Goal: Information Seeking & Learning: Check status

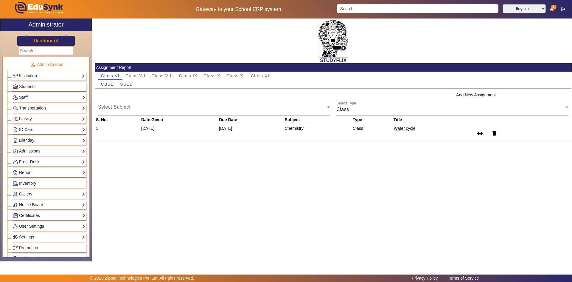
scroll to position [119, 0]
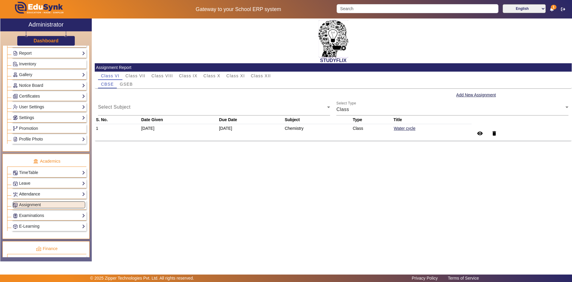
click at [19, 192] on link "Attendance" at bounding box center [49, 194] width 72 height 7
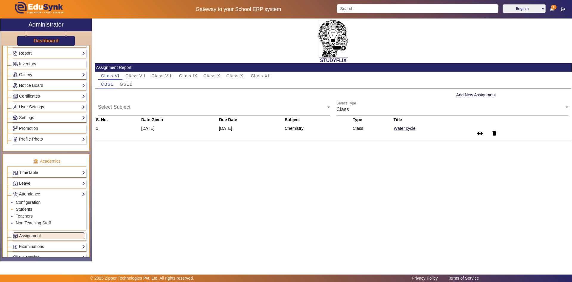
click at [24, 208] on link "Students" at bounding box center [24, 209] width 16 height 5
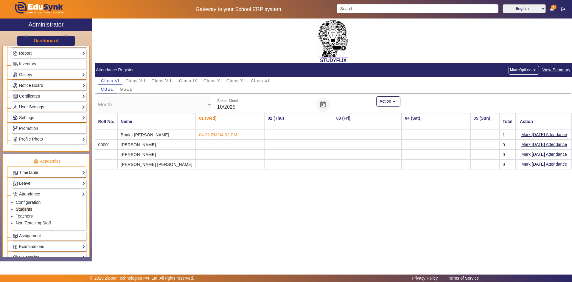
click at [325, 106] on span "Open calendar" at bounding box center [323, 104] width 14 height 14
click at [233, 176] on span "SEPT" at bounding box center [230, 179] width 19 height 11
type input "09/2025"
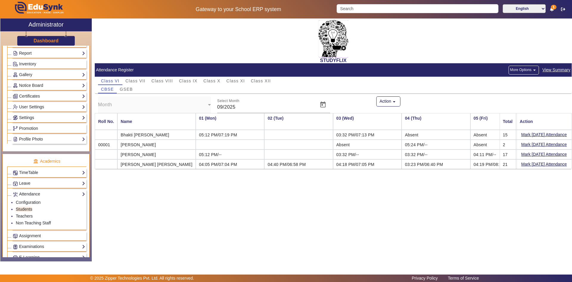
click at [241, 185] on div "STUDYFLIX Attendance Register More Options arrow_drop_down View Summary Class V…" at bounding box center [332, 136] width 480 height 236
click at [394, 101] on mat-icon "arrow_drop_down" at bounding box center [394, 102] width 6 height 6
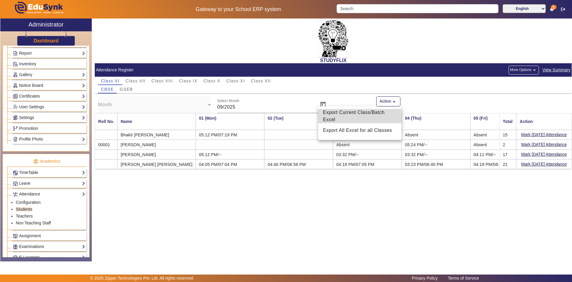
click at [363, 118] on span "Export Current Class/Batch Excel" at bounding box center [360, 116] width 74 height 14
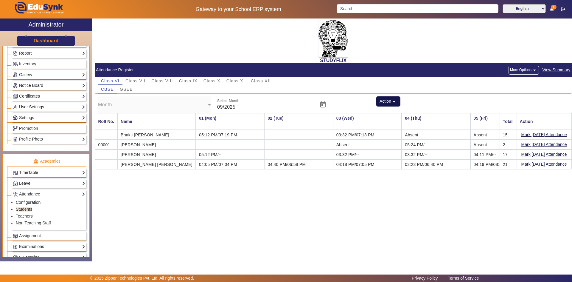
click at [396, 101] on mat-icon "arrow_drop_down" at bounding box center [394, 102] width 6 height 6
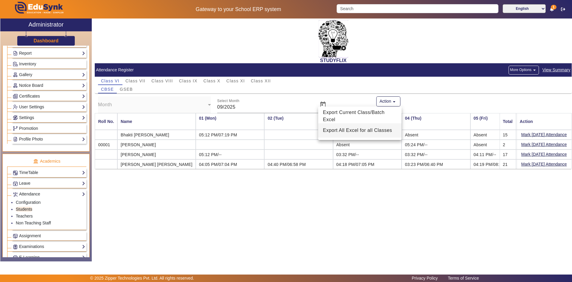
click at [362, 129] on span "Export All Excel for all Classes" at bounding box center [360, 130] width 74 height 7
click at [205, 81] on span "Class X" at bounding box center [212, 81] width 17 height 4
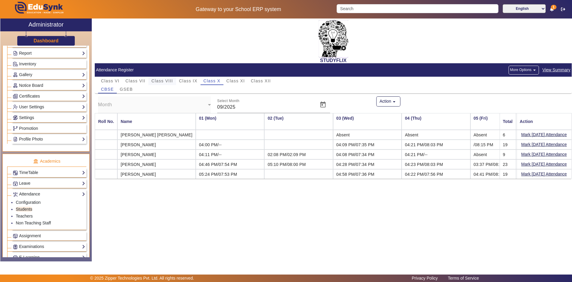
click at [174, 80] on div "Class VIII" at bounding box center [161, 81] width 27 height 8
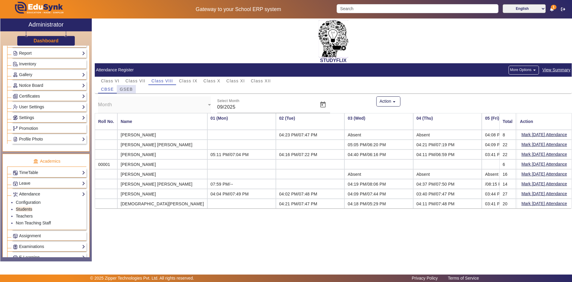
click at [122, 91] on span "GSEB" at bounding box center [126, 89] width 13 height 4
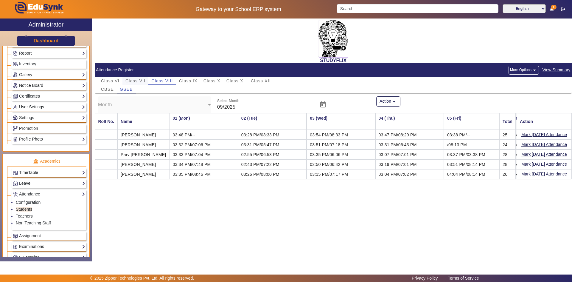
click at [137, 81] on span "Class VII" at bounding box center [136, 81] width 20 height 4
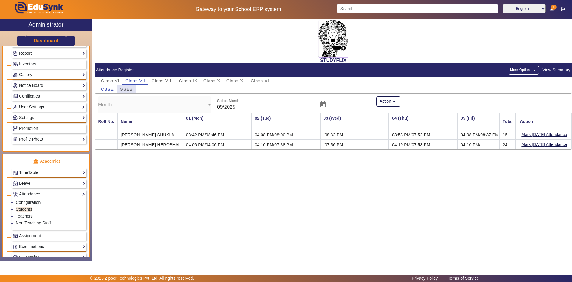
click at [125, 87] on span "GSEB" at bounding box center [126, 89] width 13 height 4
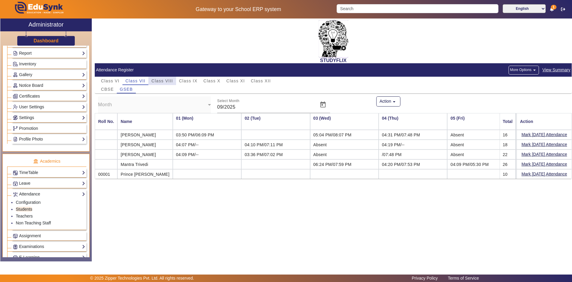
click at [169, 80] on span "Class VIII" at bounding box center [161, 81] width 21 height 4
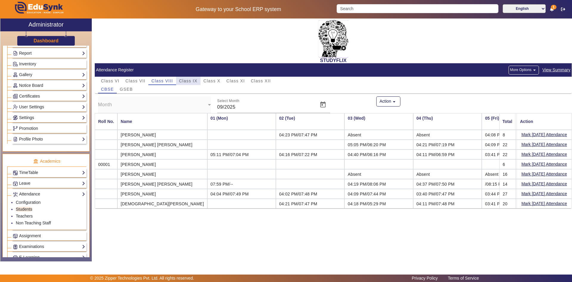
click at [187, 82] on span "Class IX" at bounding box center [188, 81] width 18 height 4
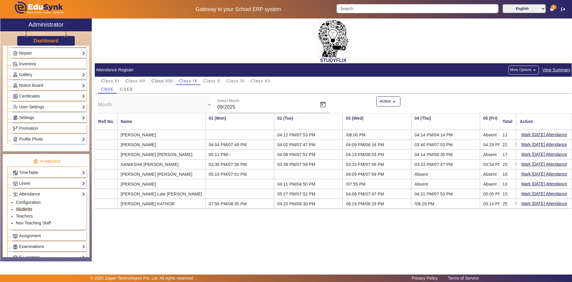
click at [170, 82] on span "Class VIII" at bounding box center [161, 81] width 21 height 4
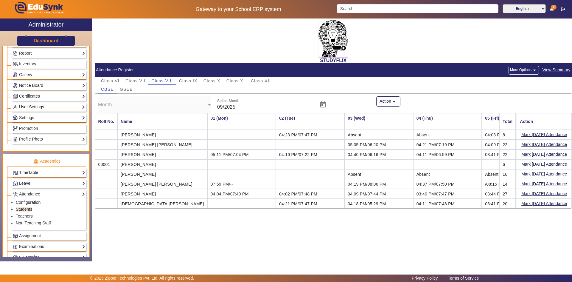
drag, startPoint x: 508, startPoint y: 183, endPoint x: 501, endPoint y: 184, distance: 6.6
click at [501, 184] on mat-cell "14" at bounding box center [508, 184] width 16 height 10
click at [127, 87] on span "GSEB" at bounding box center [126, 89] width 13 height 4
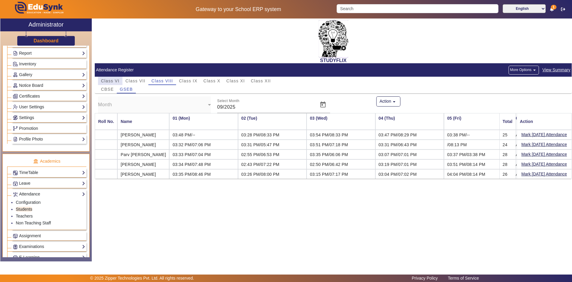
click at [117, 83] on span "Class VI" at bounding box center [110, 81] width 18 height 8
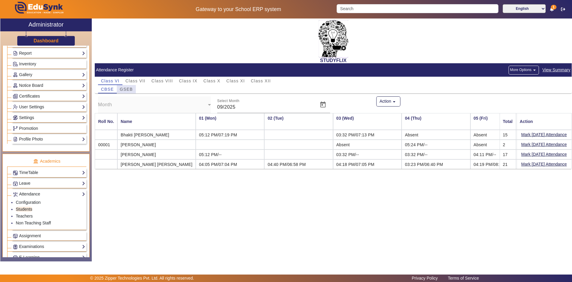
click at [124, 90] on span "GSEB" at bounding box center [126, 89] width 13 height 4
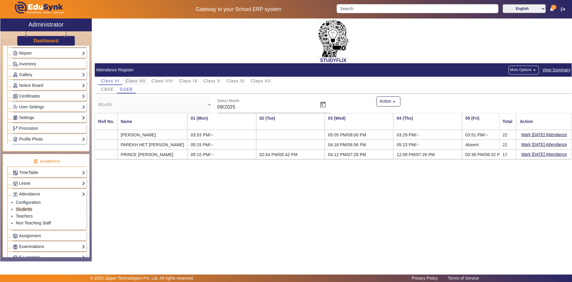
click at [134, 82] on span "Class VII" at bounding box center [136, 81] width 20 height 4
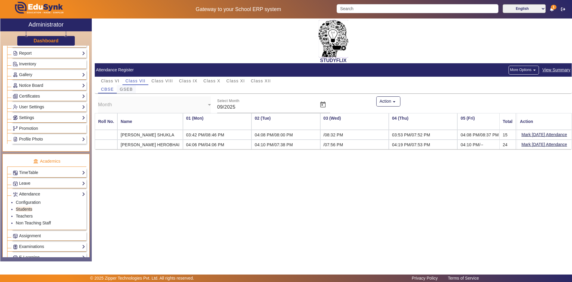
click at [133, 88] on div "GSEB" at bounding box center [126, 89] width 19 height 8
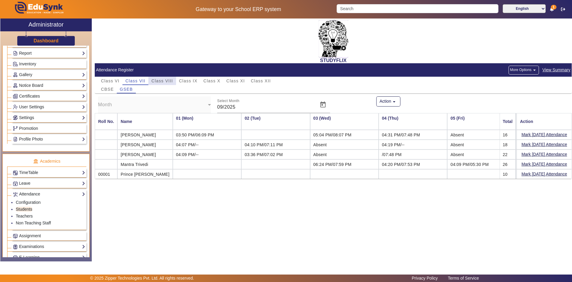
click at [156, 80] on span "Class VIII" at bounding box center [161, 81] width 21 height 4
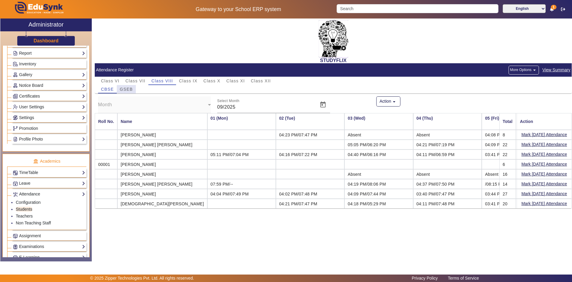
click at [129, 89] on span "GSEB" at bounding box center [126, 89] width 13 height 4
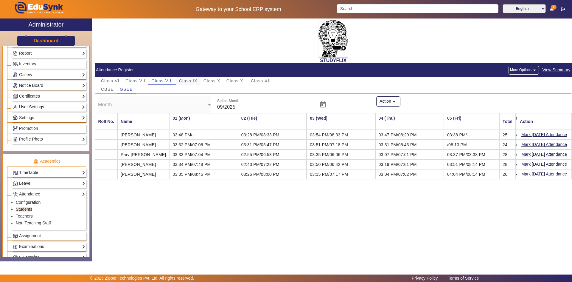
click at [191, 79] on span "Class IX" at bounding box center [188, 81] width 18 height 4
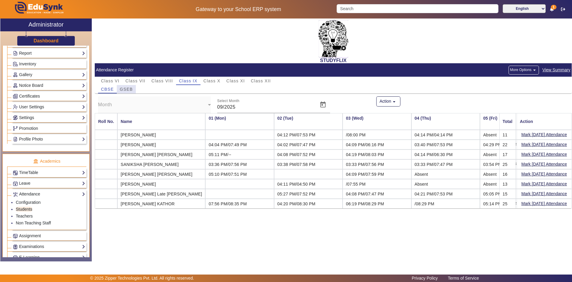
click at [127, 89] on span "GSEB" at bounding box center [126, 89] width 13 height 4
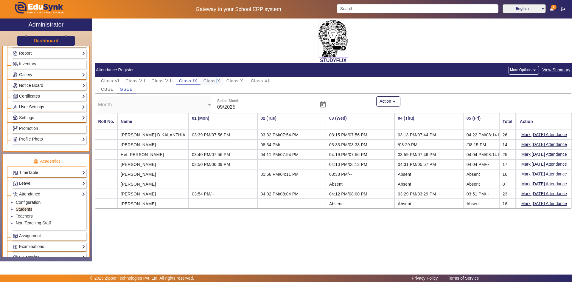
click at [216, 80] on span "Class X" at bounding box center [212, 81] width 17 height 4
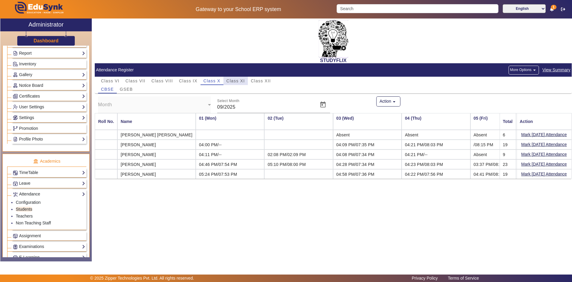
click at [236, 83] on span "Class XI" at bounding box center [236, 81] width 18 height 4
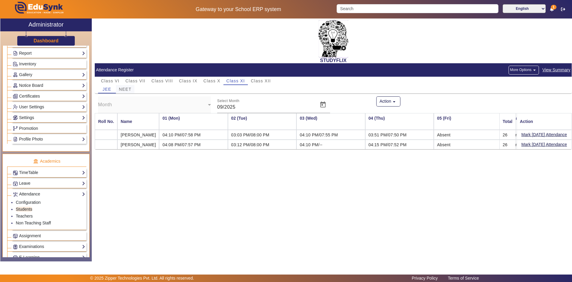
click at [127, 88] on span "NEET" at bounding box center [125, 89] width 13 height 4
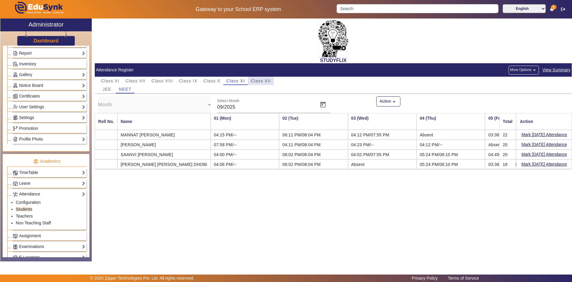
click at [264, 80] on span "Class XII" at bounding box center [261, 81] width 20 height 4
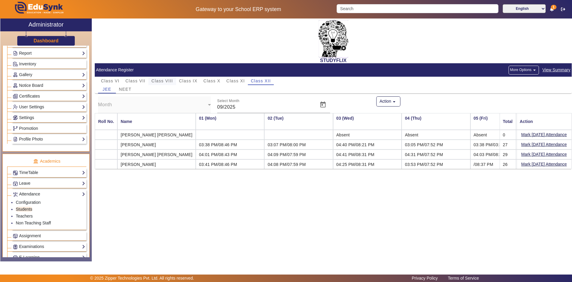
click at [158, 81] on span "Class VIII" at bounding box center [161, 81] width 21 height 4
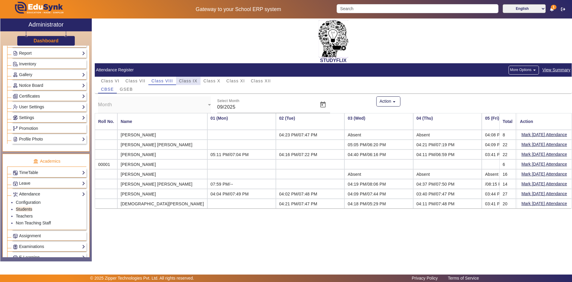
click at [189, 79] on span "Class IX" at bounding box center [188, 81] width 18 height 4
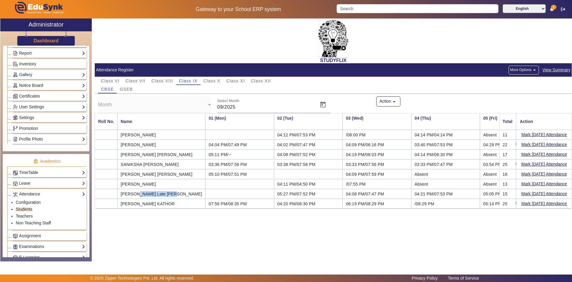
drag, startPoint x: 165, startPoint y: 193, endPoint x: 133, endPoint y: 194, distance: 32.2
click at [133, 194] on mat-cell "[PERSON_NAME] Late [PERSON_NAME]" at bounding box center [161, 194] width 88 height 10
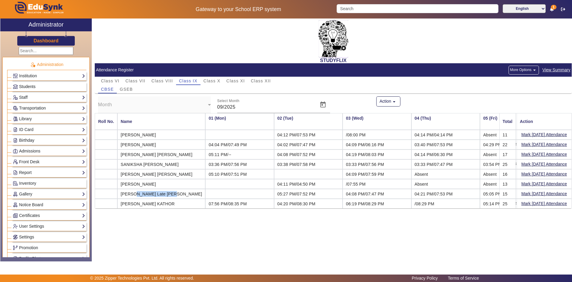
click at [41, 89] on link "Students" at bounding box center [49, 86] width 72 height 7
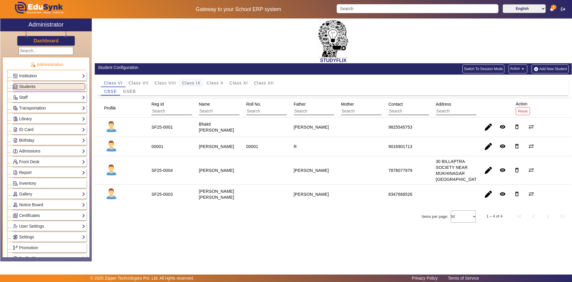
click at [185, 81] on span "Class IX" at bounding box center [191, 83] width 18 height 4
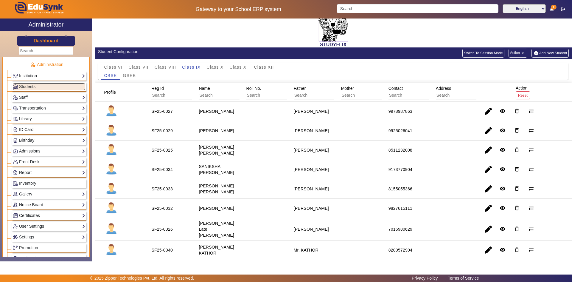
scroll to position [30, 0]
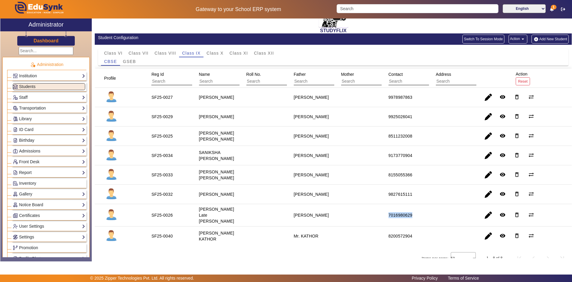
drag, startPoint x: 383, startPoint y: 217, endPoint x: 419, endPoint y: 217, distance: 36.1
click at [419, 217] on mat-cell "7016980629" at bounding box center [405, 215] width 47 height 22
click at [261, 55] on span "Class XII" at bounding box center [264, 53] width 20 height 4
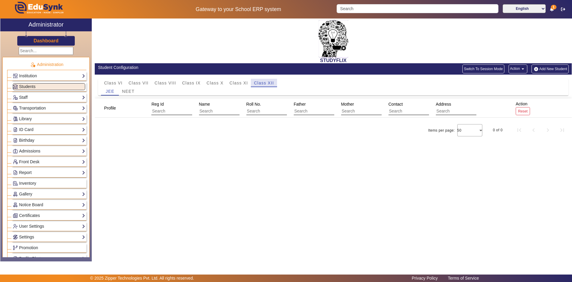
scroll to position [0, 0]
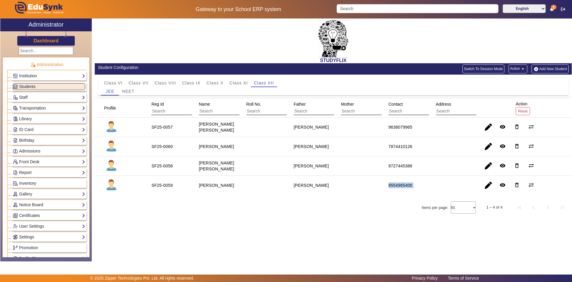
drag, startPoint x: 384, startPoint y: 185, endPoint x: 442, endPoint y: 186, distance: 58.1
click at [442, 186] on mat-row "SF25-0059 [PERSON_NAME] [PERSON_NAME] 9554965400 remove_red_eye delete_outline …" at bounding box center [333, 185] width 477 height 19
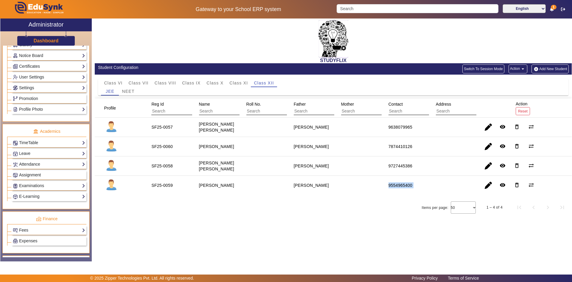
click at [31, 174] on span "Assignment" at bounding box center [30, 174] width 22 height 5
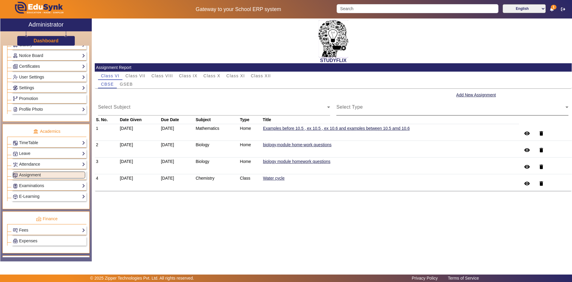
click at [363, 105] on div "Select Type Select Type" at bounding box center [453, 107] width 232 height 17
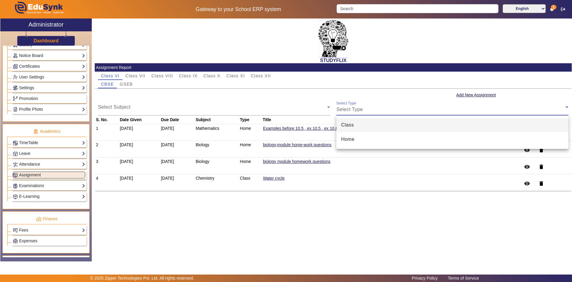
click at [354, 127] on span "Class" at bounding box center [347, 124] width 13 height 7
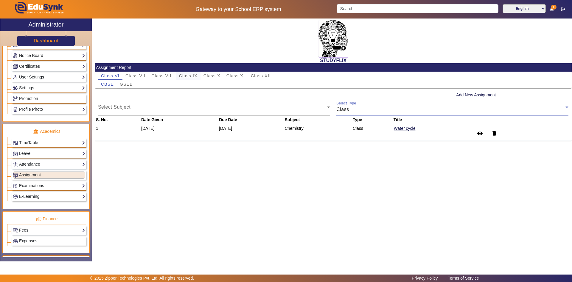
click at [185, 76] on span "Class IX" at bounding box center [188, 76] width 18 height 4
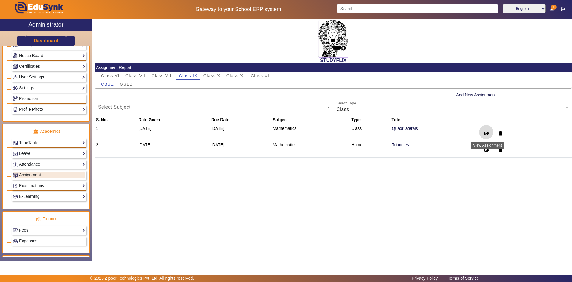
click at [488, 133] on mat-icon "remove_red_eye" at bounding box center [487, 133] width 6 height 6
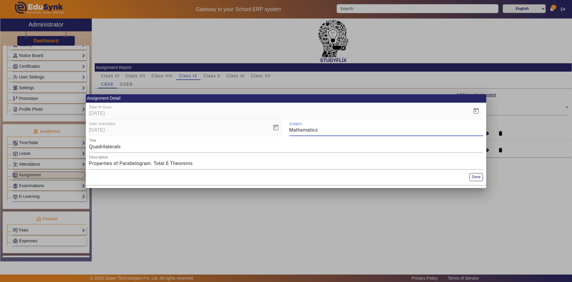
click at [448, 215] on div at bounding box center [286, 141] width 572 height 282
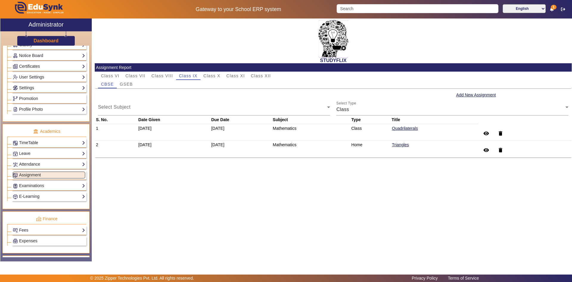
click at [413, 234] on div "STUDYFLIX Assignment Report Class VI Class VII Class VIII Class IX Class X Clas…" at bounding box center [332, 136] width 480 height 236
click at [412, 235] on div "STUDYFLIX Assignment Report Class VI Class VII Class VIII Class IX Class X Clas…" at bounding box center [332, 136] width 480 height 236
click at [210, 76] on span "Class X" at bounding box center [212, 76] width 17 height 4
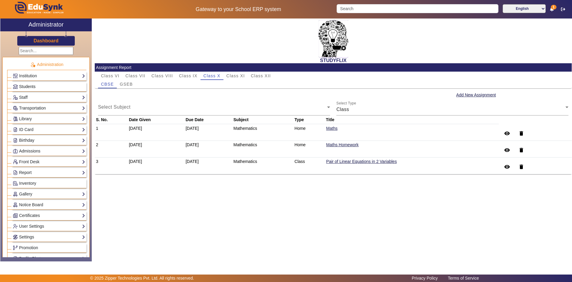
click at [30, 89] on span "Students" at bounding box center [27, 86] width 16 height 5
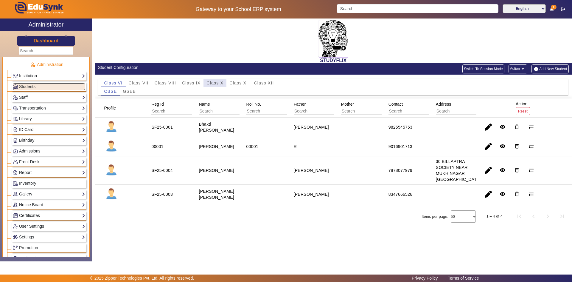
click at [210, 81] on span "Class X" at bounding box center [215, 83] width 17 height 4
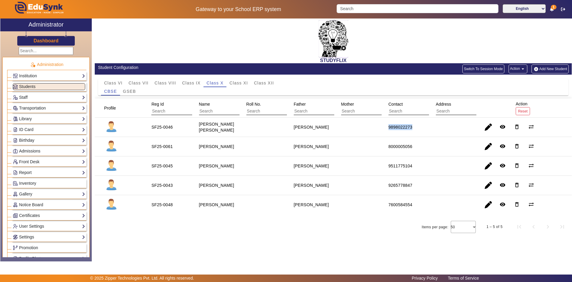
drag, startPoint x: 398, startPoint y: 125, endPoint x: 425, endPoint y: 125, distance: 26.5
click at [425, 125] on mat-row "SF25-0046 [PERSON_NAME] [PERSON_NAME] [PERSON_NAME] 9898022273 remove_red_eye d…" at bounding box center [333, 126] width 477 height 19
click at [440, 151] on mat-cell at bounding box center [452, 146] width 47 height 19
click at [438, 148] on div at bounding box center [436, 146] width 4 height 4
click at [176, 85] on span "Class VIII" at bounding box center [165, 83] width 21 height 4
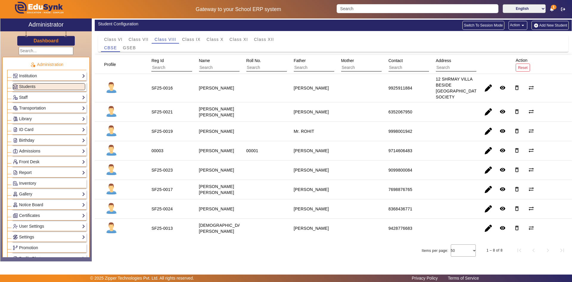
scroll to position [50, 0]
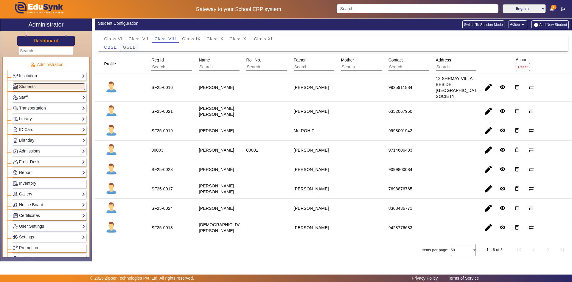
click at [133, 45] on span "GSEB" at bounding box center [129, 47] width 13 height 4
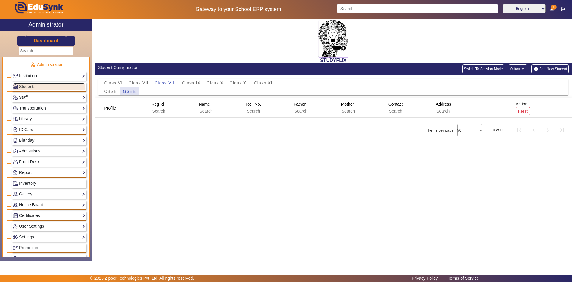
scroll to position [0, 0]
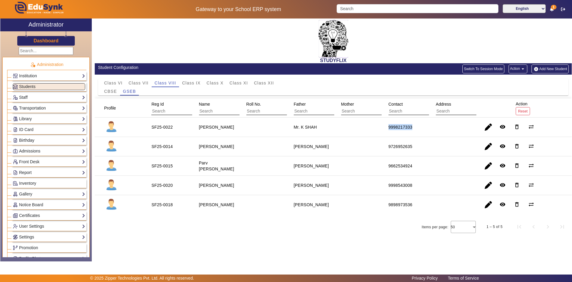
drag, startPoint x: 384, startPoint y: 129, endPoint x: 428, endPoint y: 130, distance: 44.1
click at [428, 130] on mat-row "SF25-0022 [PERSON_NAME] Mr. K SHAH 9998217333 remove_red_eye delete_outline syn…" at bounding box center [333, 126] width 477 height 19
click at [195, 82] on span "Class IX" at bounding box center [191, 83] width 18 height 4
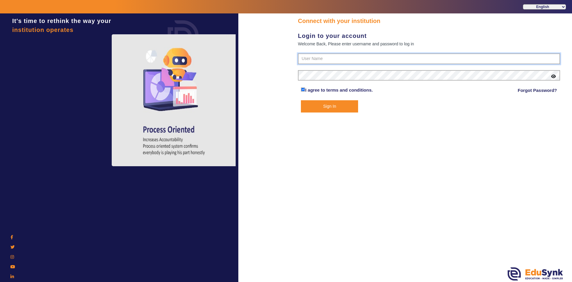
type input "6354922771"
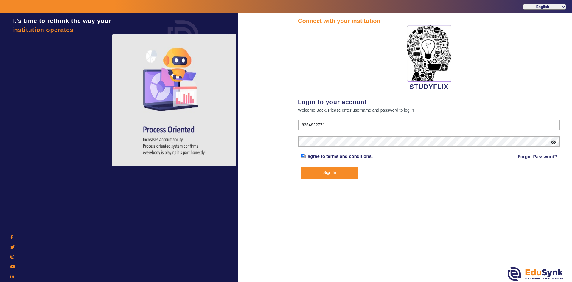
click at [318, 172] on button "Sign In" at bounding box center [329, 172] width 57 height 12
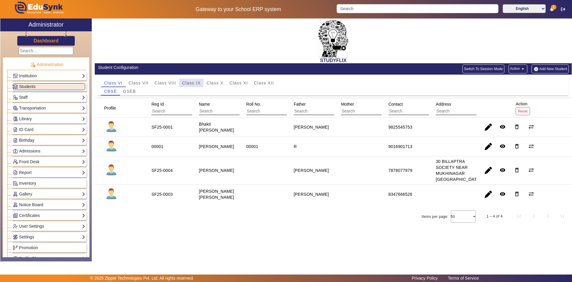
click at [193, 82] on span "Class IX" at bounding box center [191, 83] width 18 height 4
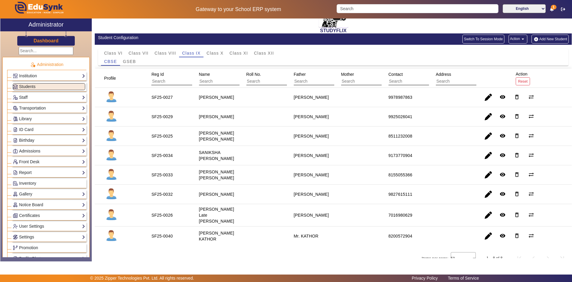
scroll to position [38, 0]
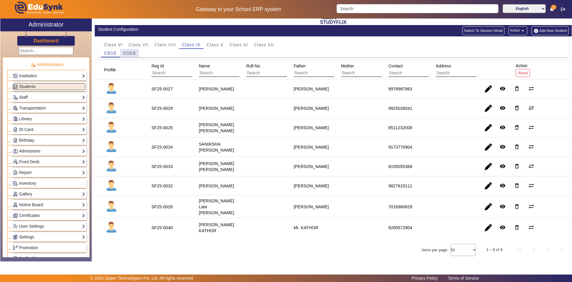
click at [127, 51] on span "GSEB" at bounding box center [129, 53] width 13 height 4
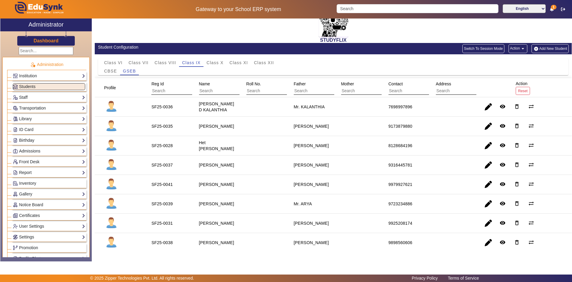
scroll to position [30, 0]
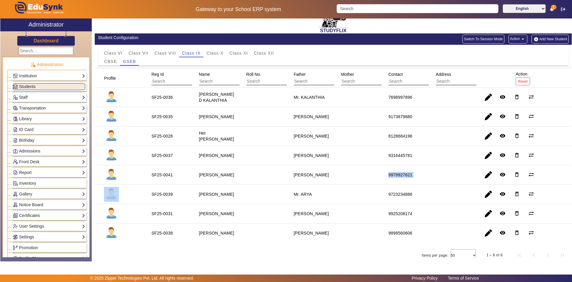
drag, startPoint x: 370, startPoint y: 176, endPoint x: 442, endPoint y: 173, distance: 71.6
click at [442, 173] on mat-row "SF25-0041 [PERSON_NAME] [PERSON_NAME] 9979927621 remove_red_eye delete_outline …" at bounding box center [333, 174] width 477 height 19
click at [168, 52] on span "Class VIII" at bounding box center [165, 53] width 21 height 4
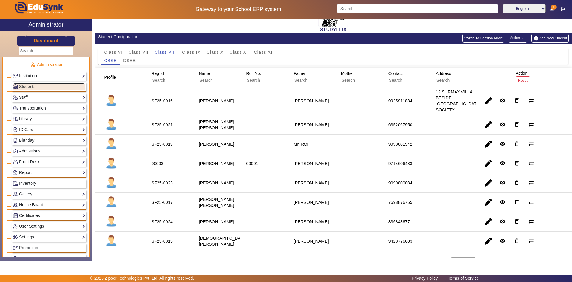
scroll to position [20, 0]
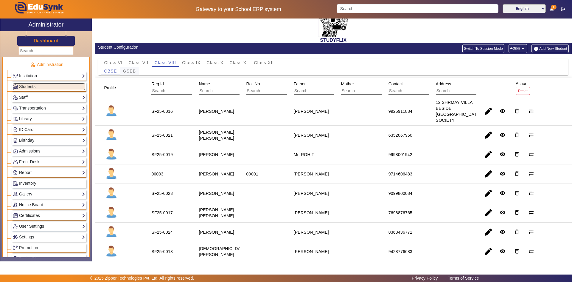
click at [134, 71] on span "GSEB" at bounding box center [129, 71] width 13 height 4
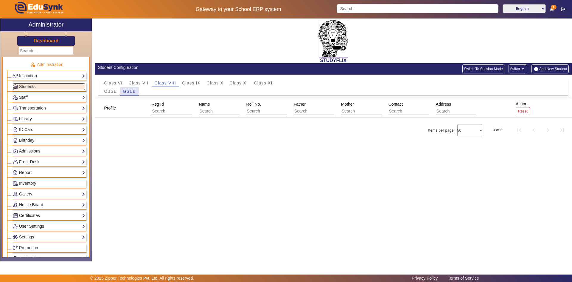
scroll to position [0, 0]
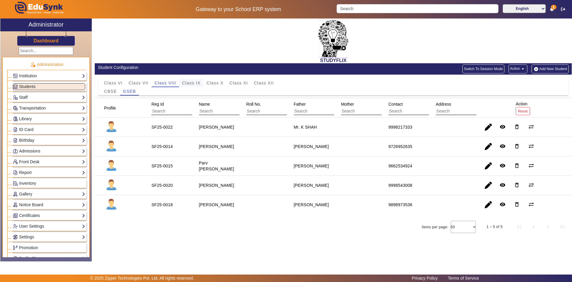
click at [197, 80] on span "Class IX" at bounding box center [191, 83] width 18 height 8
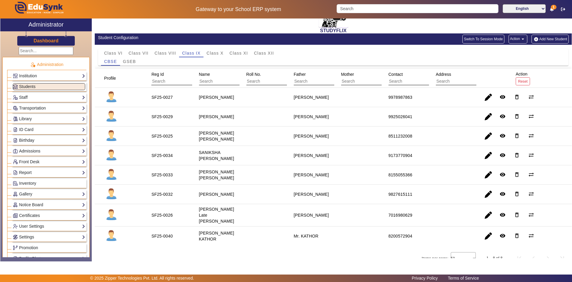
scroll to position [38, 0]
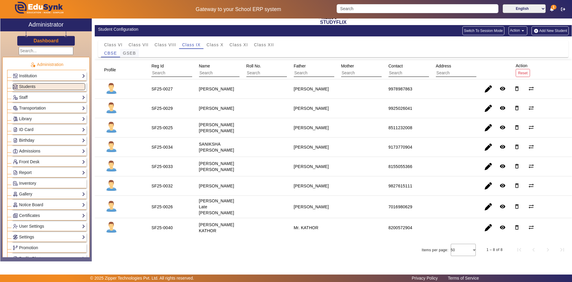
click at [128, 50] on span "GSEB" at bounding box center [129, 53] width 13 height 8
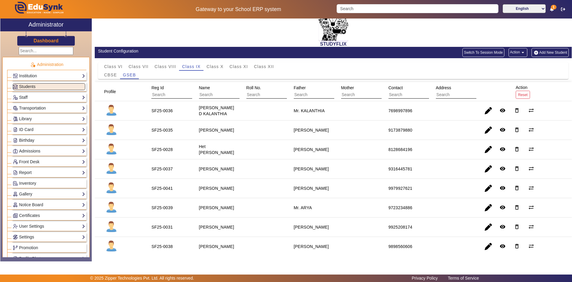
scroll to position [30, 0]
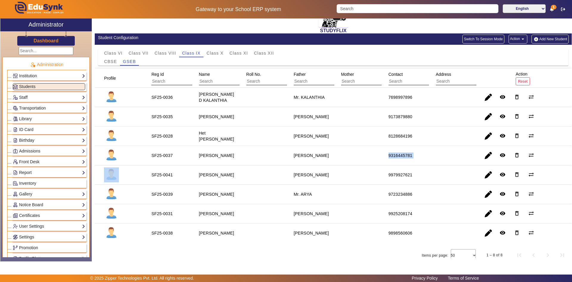
drag, startPoint x: 359, startPoint y: 155, endPoint x: 431, endPoint y: 154, distance: 71.9
click at [431, 154] on mat-row "SF25-0037 [PERSON_NAME] [PERSON_NAME] 9316445781 remove_red_eye delete_outline …" at bounding box center [333, 155] width 477 height 19
drag, startPoint x: 389, startPoint y: 115, endPoint x: 426, endPoint y: 117, distance: 37.0
click at [426, 117] on mat-row "SF25-0035 [PERSON_NAME] [PERSON_NAME] 9173879880 remove_red_eye delete_outline …" at bounding box center [333, 116] width 477 height 19
click at [159, 53] on span "Class VIII" at bounding box center [165, 53] width 21 height 4
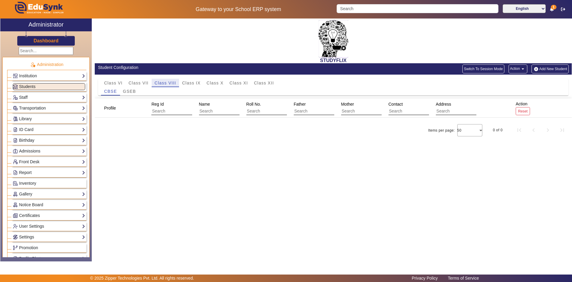
scroll to position [0, 0]
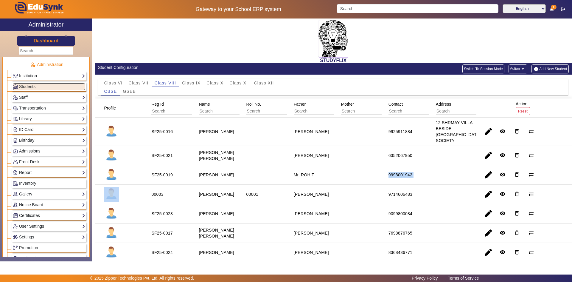
drag, startPoint x: 402, startPoint y: 177, endPoint x: 432, endPoint y: 175, distance: 29.6
click at [432, 175] on mat-row "SF25-0019 [PERSON_NAME] Mr. ROHIT 9998001942 remove_red_eye delete_outline sync…" at bounding box center [333, 174] width 477 height 19
drag, startPoint x: 387, startPoint y: 156, endPoint x: 426, endPoint y: 158, distance: 38.8
click at [426, 158] on mat-cell "6352067950" at bounding box center [405, 155] width 47 height 19
click at [224, 82] on div "Class X" at bounding box center [215, 83] width 23 height 8
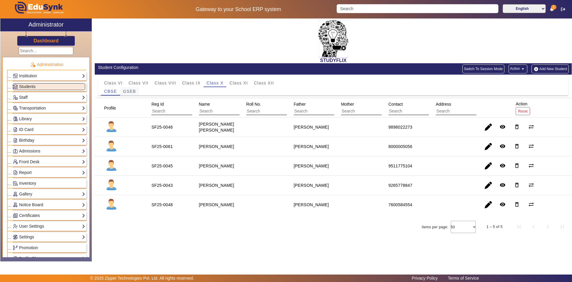
click at [133, 90] on span "GSEB" at bounding box center [129, 91] width 13 height 4
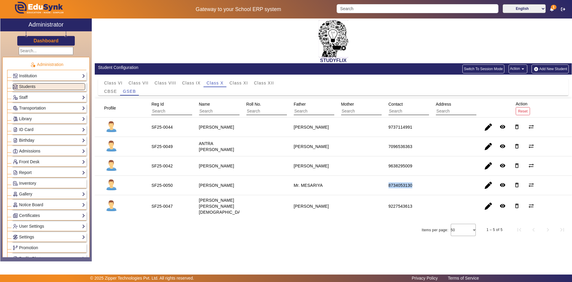
drag, startPoint x: 375, startPoint y: 186, endPoint x: 428, endPoint y: 187, distance: 53.1
click at [428, 187] on mat-row "SF25-0050 [PERSON_NAME] [PERSON_NAME] 8734053130 remove_red_eye delete_outline …" at bounding box center [333, 185] width 477 height 19
click at [113, 91] on span "CBSE" at bounding box center [110, 91] width 13 height 4
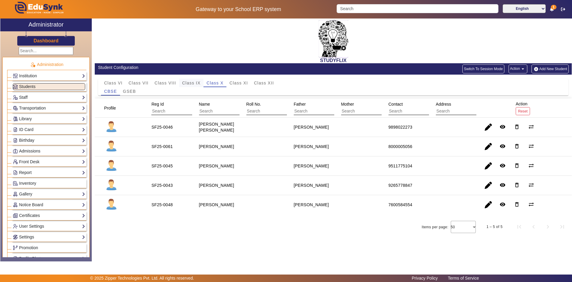
click at [194, 81] on span "Class IX" at bounding box center [191, 83] width 18 height 4
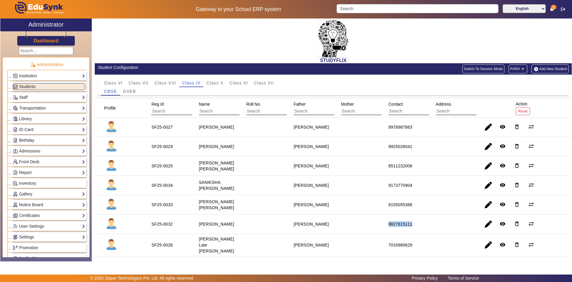
drag, startPoint x: 375, startPoint y: 229, endPoint x: 423, endPoint y: 224, distance: 48.2
click at [423, 224] on mat-row "SF25-0032 [PERSON_NAME] [PERSON_NAME] 9827615111 remove_red_eye delete_outline …" at bounding box center [333, 223] width 477 height 19
click at [216, 82] on span "Class X" at bounding box center [215, 83] width 17 height 4
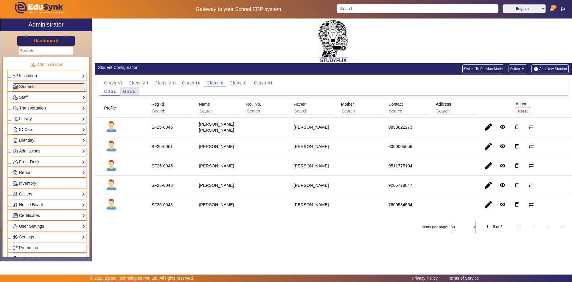
click at [131, 89] on span "GSEB" at bounding box center [129, 91] width 13 height 4
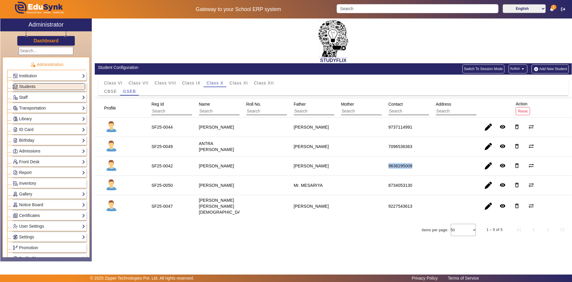
drag, startPoint x: 404, startPoint y: 168, endPoint x: 429, endPoint y: 168, distance: 25.0
click at [429, 168] on mat-row "SF25-0042 Maharshi Agravat [PERSON_NAME] 9638295009 remove_red_eye delete_outli…" at bounding box center [333, 165] width 477 height 19
